Goal: Information Seeking & Learning: Learn about a topic

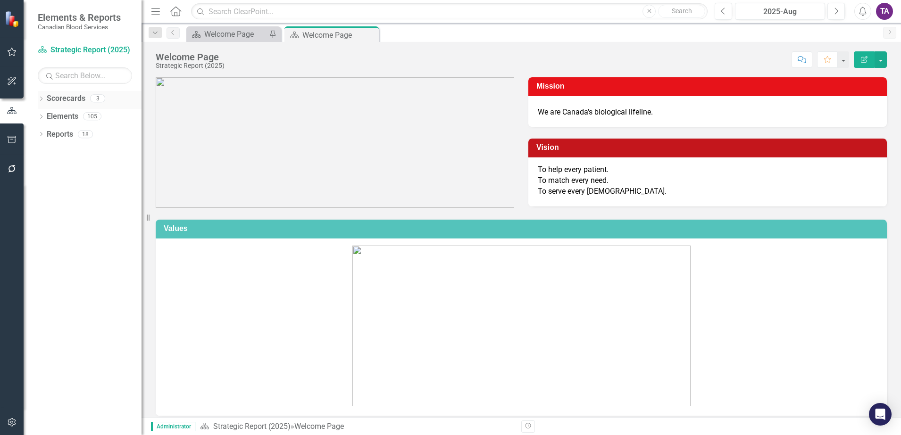
click at [71, 104] on link "Scorecards" at bounding box center [66, 98] width 39 height 11
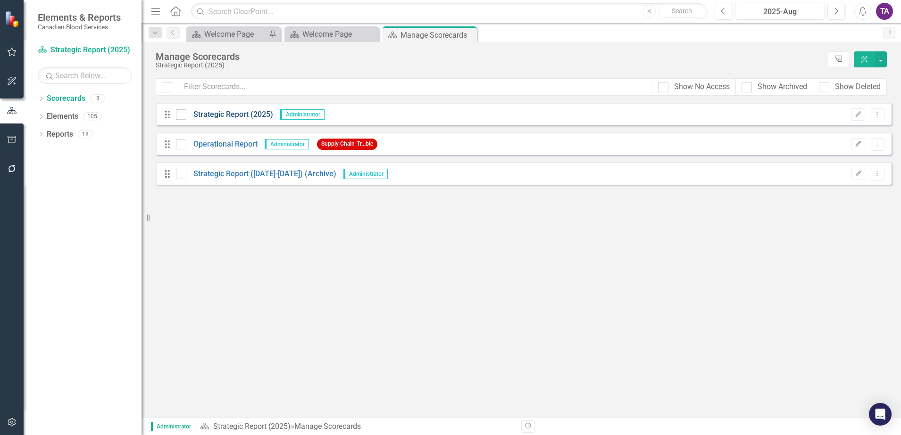
click at [234, 115] on link "Strategic Report (2025)" at bounding box center [229, 114] width 87 height 11
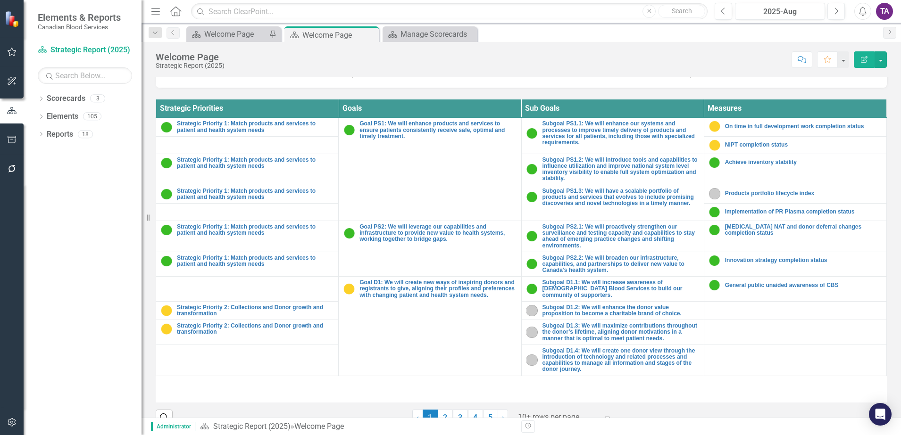
scroll to position [346, 0]
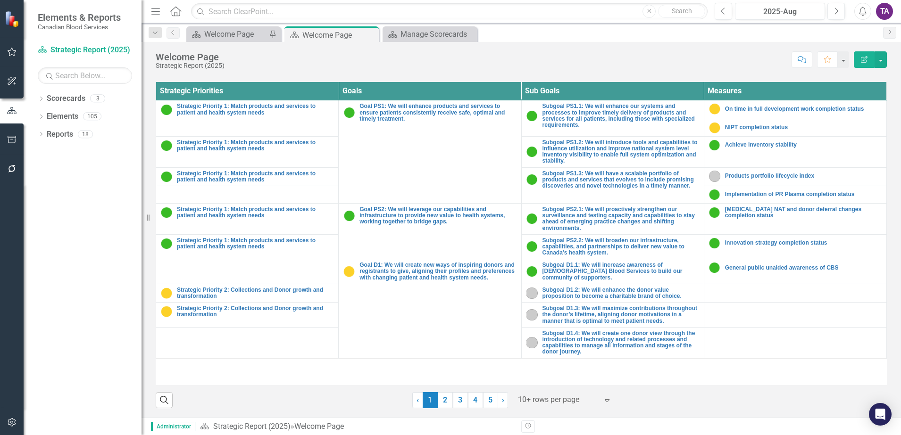
click at [551, 394] on div at bounding box center [558, 400] width 80 height 13
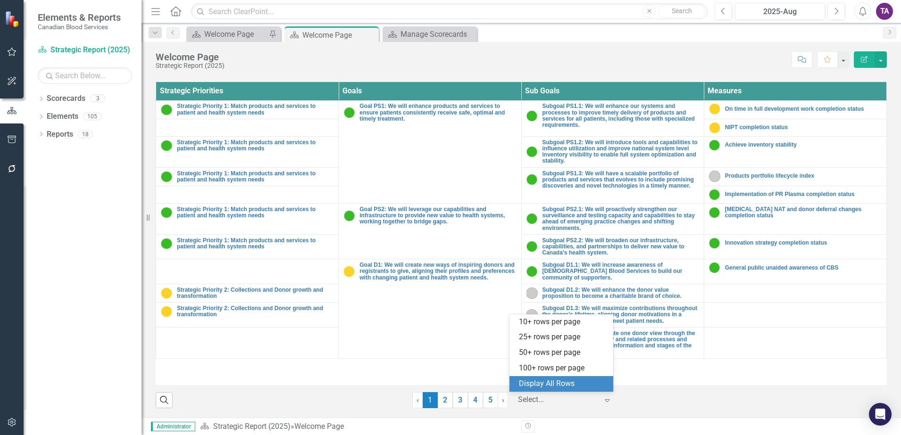
click at [550, 384] on div "Display All Rows" at bounding box center [563, 384] width 89 height 11
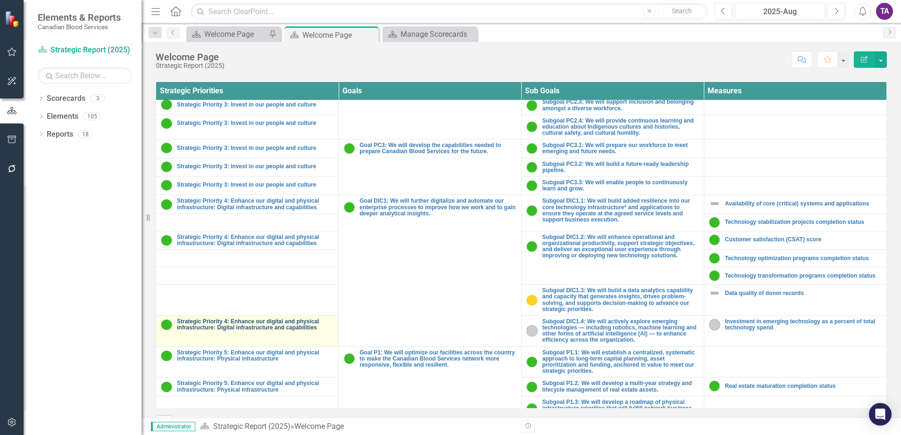
scroll to position [648, 0]
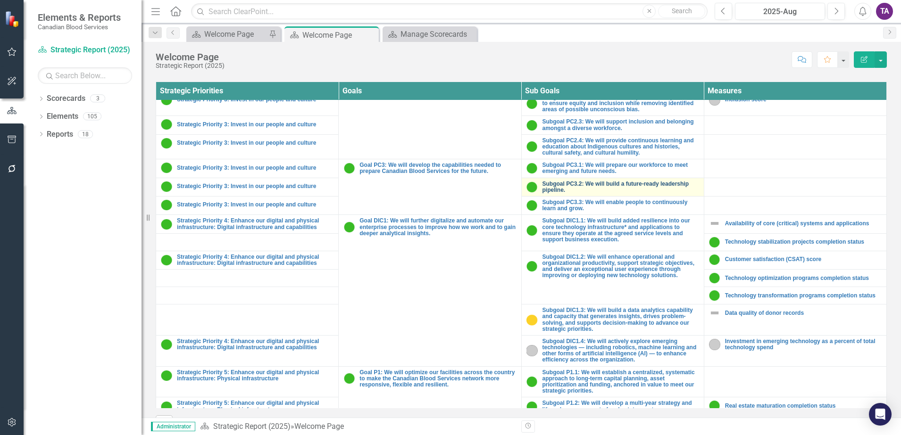
click at [554, 181] on link "Subgoal PC3.2: We will build a future-ready leadership pipeline." at bounding box center [620, 187] width 157 height 12
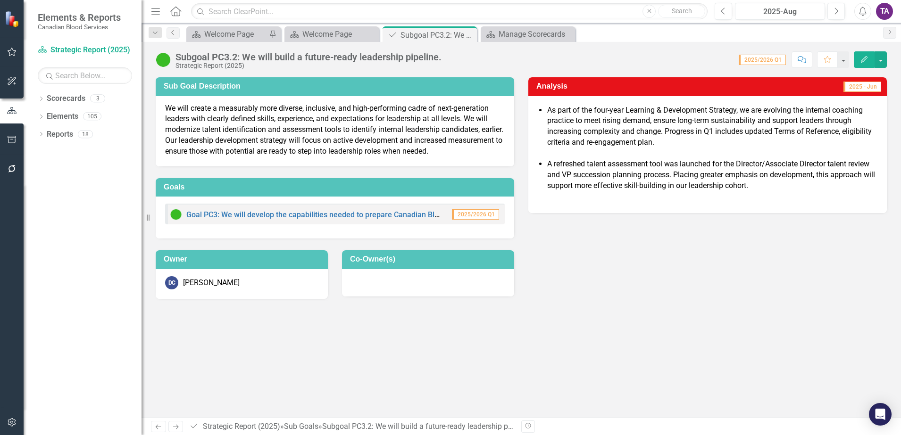
drag, startPoint x: 174, startPoint y: 31, endPoint x: 178, endPoint y: 37, distance: 7.0
click at [174, 31] on icon "Previous" at bounding box center [173, 33] width 8 height 6
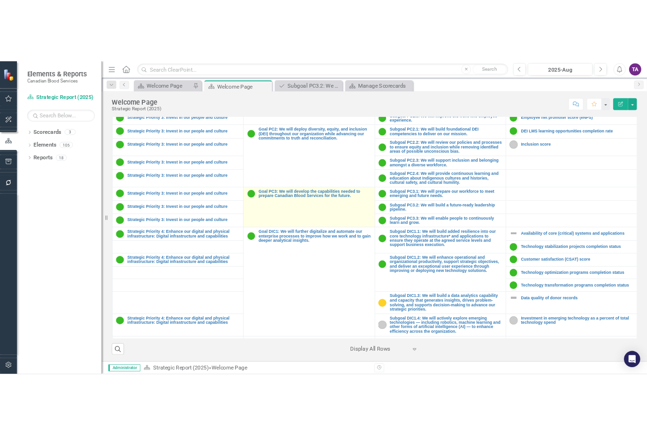
scroll to position [589, 0]
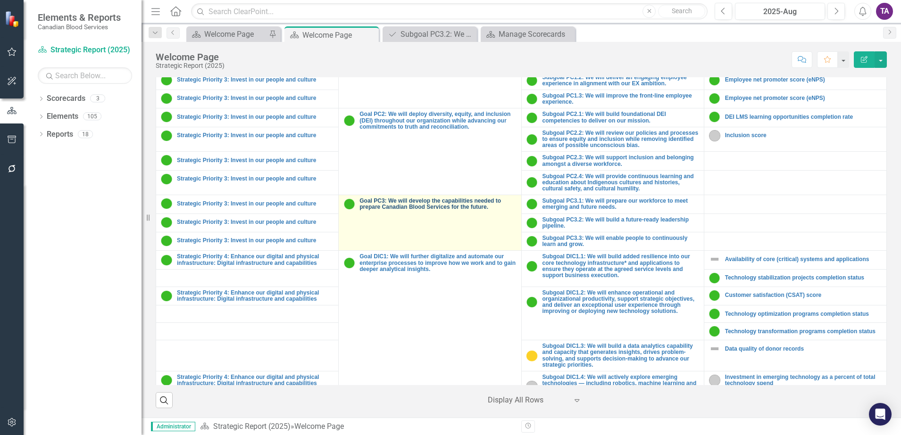
click at [425, 201] on link "Goal PC3: We will develop the capabilities needed to prepare Canadian Blood Ser…" at bounding box center [437, 204] width 157 height 12
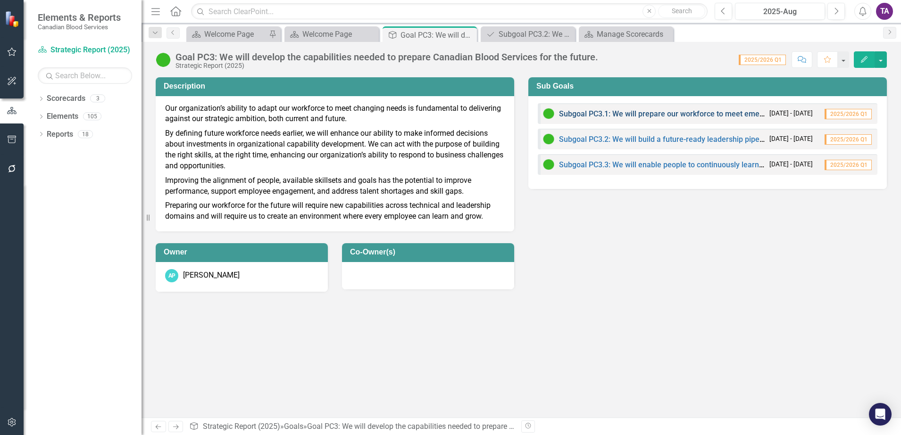
click at [649, 116] on link "Subgoal PC3.1: We will prepare our workforce to meet emerging and future needs." at bounding box center [699, 113] width 280 height 9
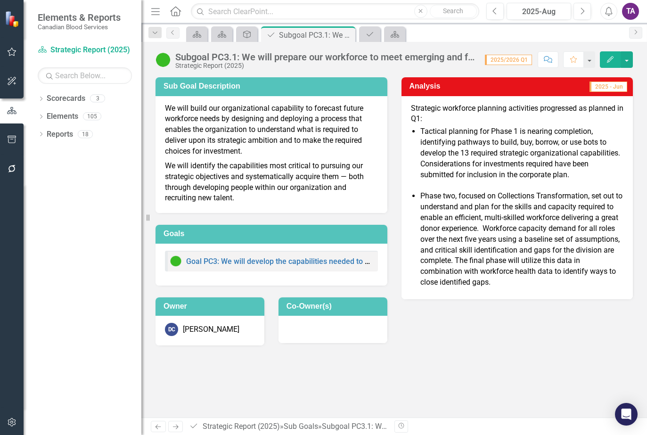
click at [430, 261] on p "Phase two, focused on Collections Transformation, set out to understand and pla…" at bounding box center [523, 239] width 204 height 97
